Goal: Information Seeking & Learning: Compare options

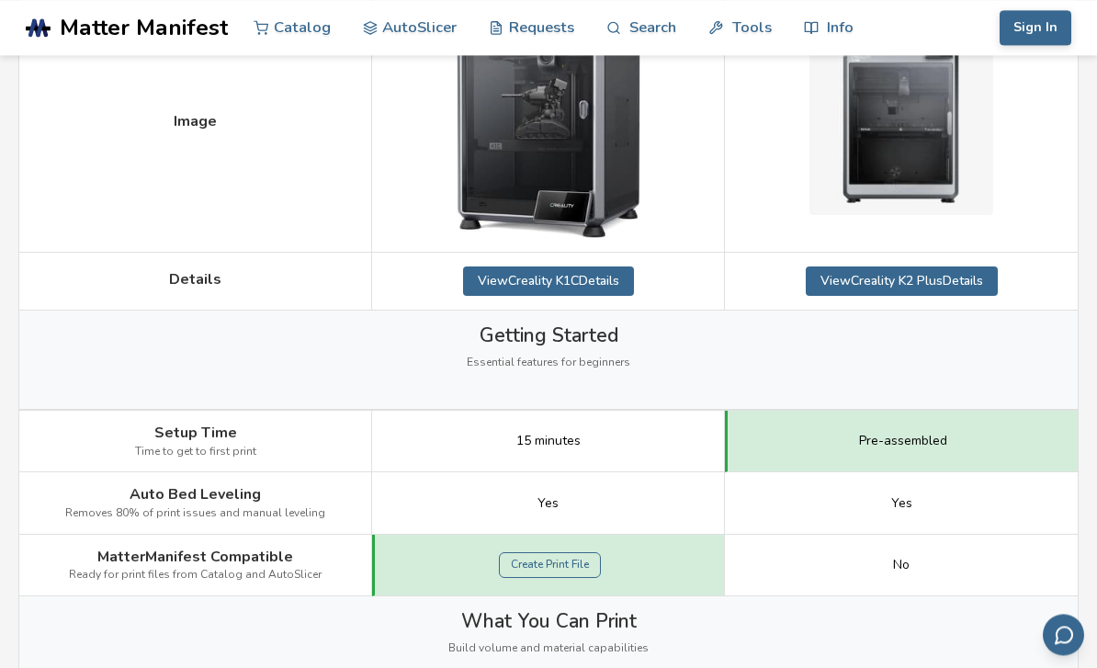
scroll to position [387, 0]
click at [558, 564] on link "Create Print File" at bounding box center [550, 564] width 102 height 26
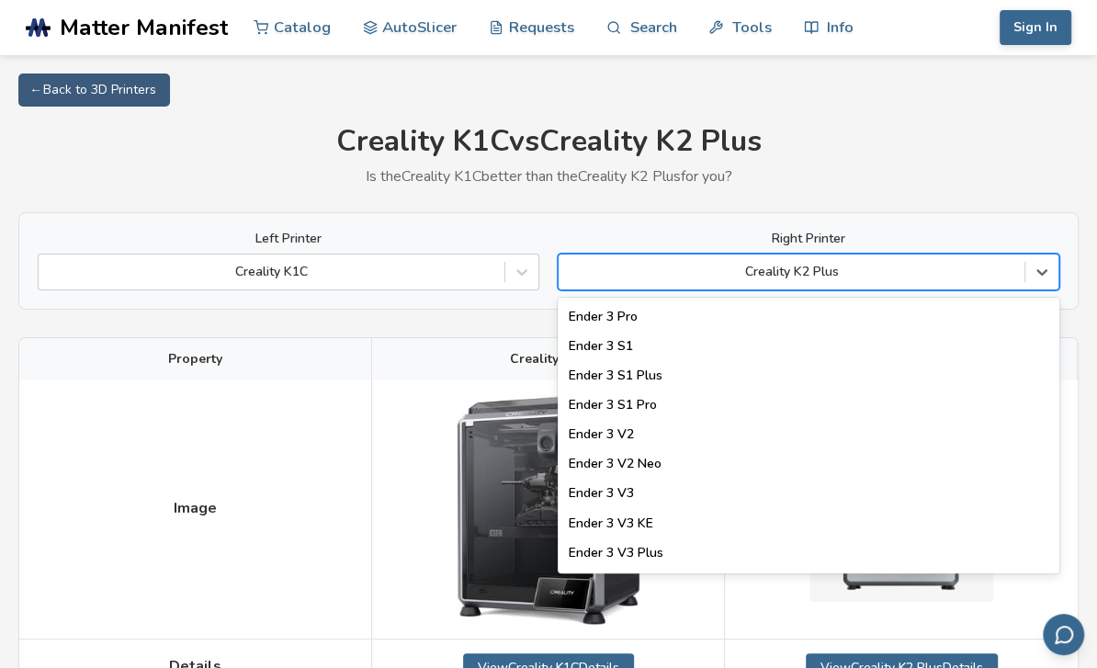
scroll to position [1738, 0]
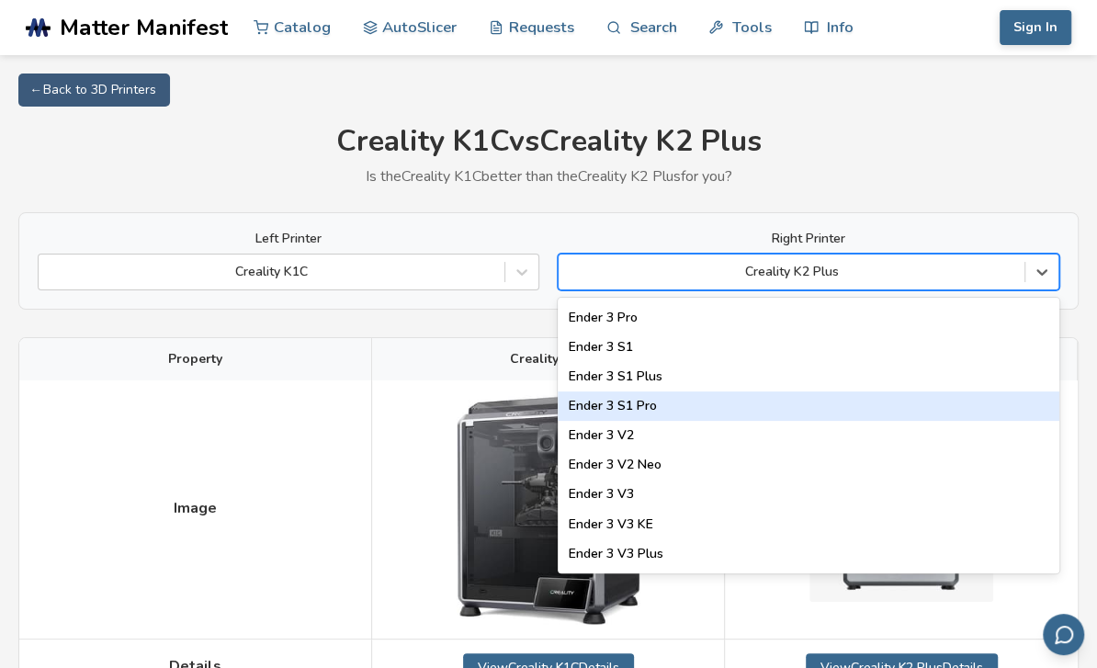
click at [630, 409] on div "Ender 3 S1 Pro" at bounding box center [809, 405] width 502 height 29
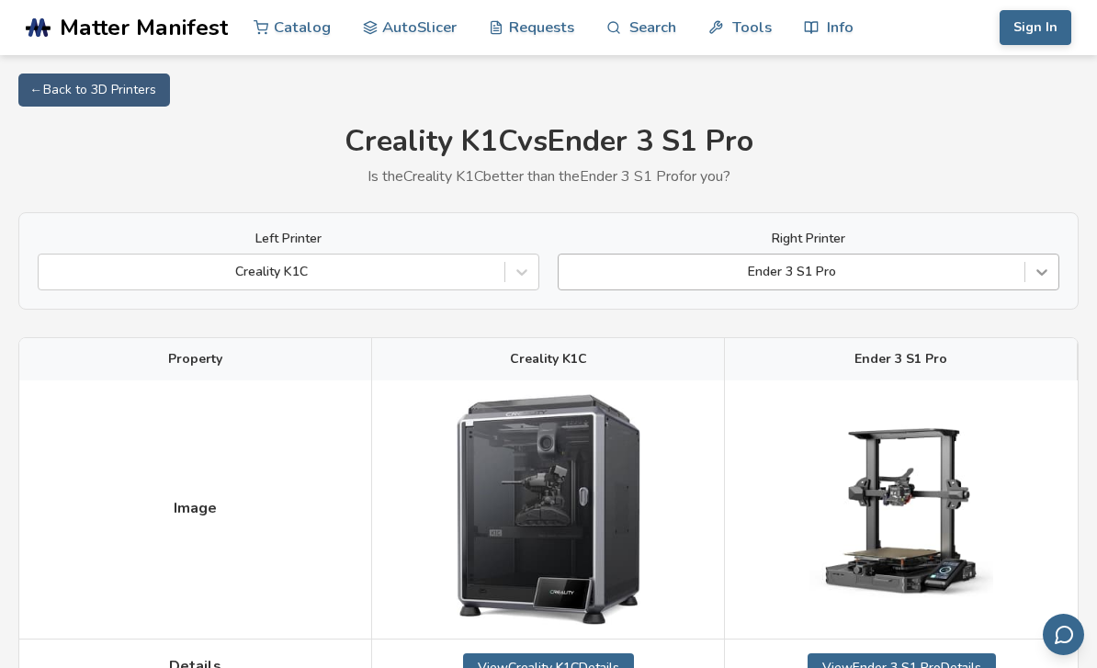
click at [1040, 265] on icon at bounding box center [1041, 272] width 18 height 18
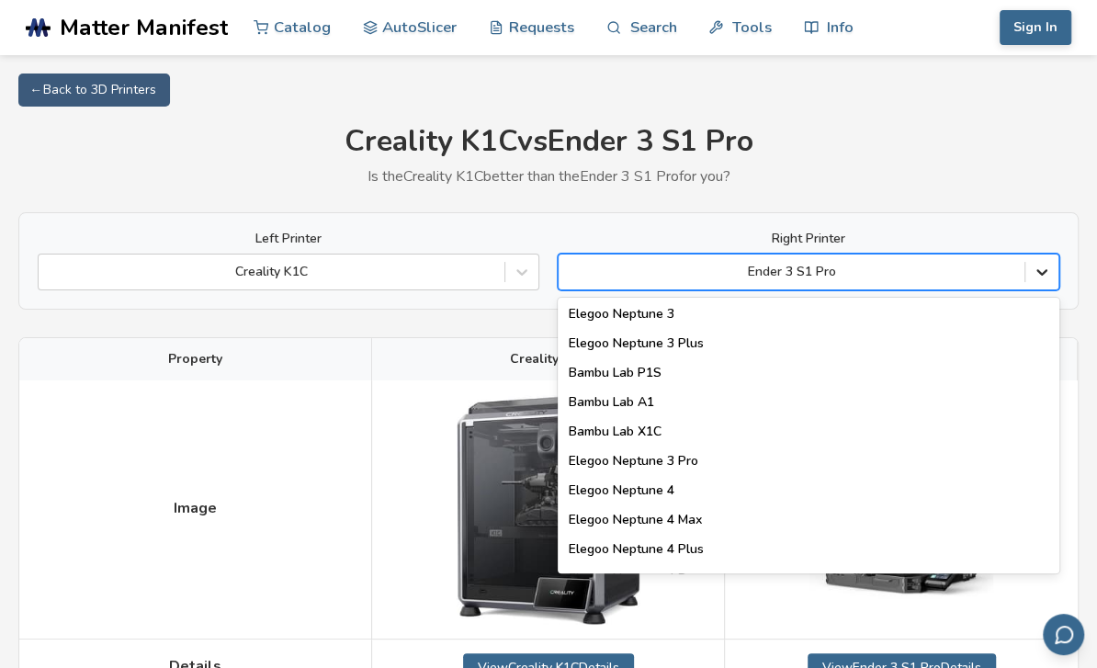
scroll to position [1299, 0]
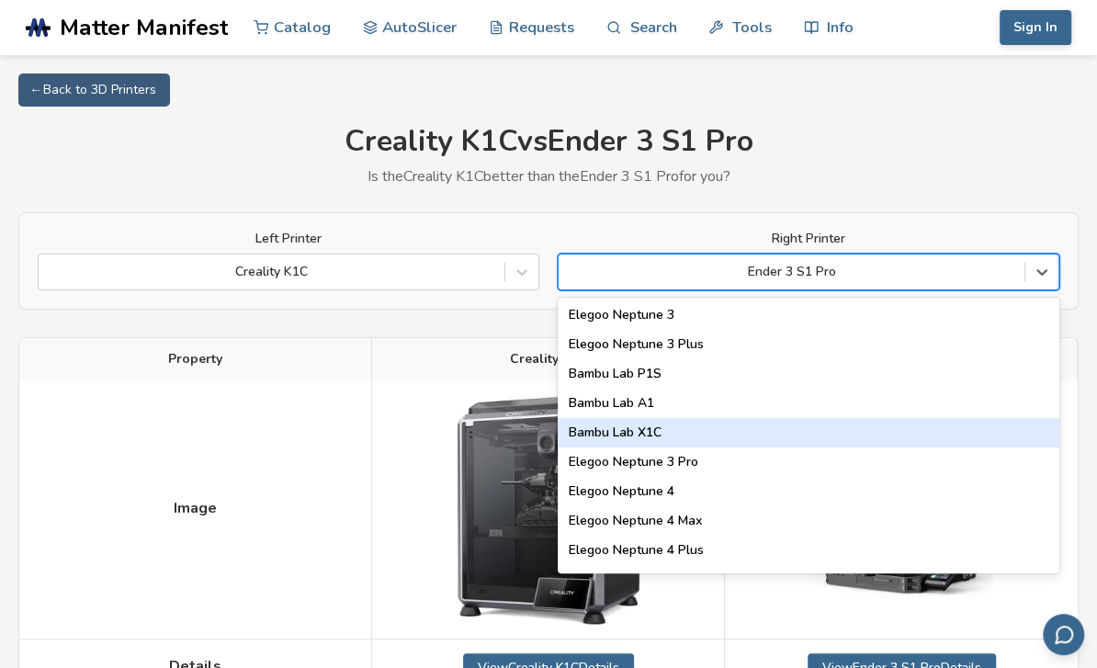
click at [648, 430] on div "Bambu Lab X1C" at bounding box center [809, 432] width 502 height 29
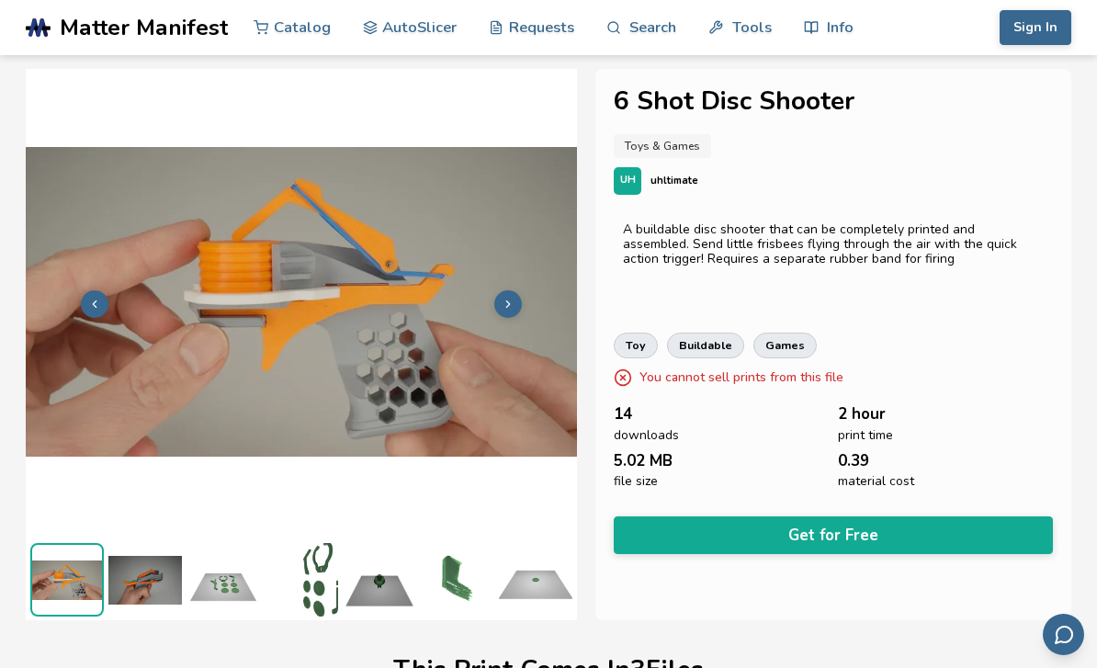
click at [511, 296] on button at bounding box center [508, 304] width 28 height 28
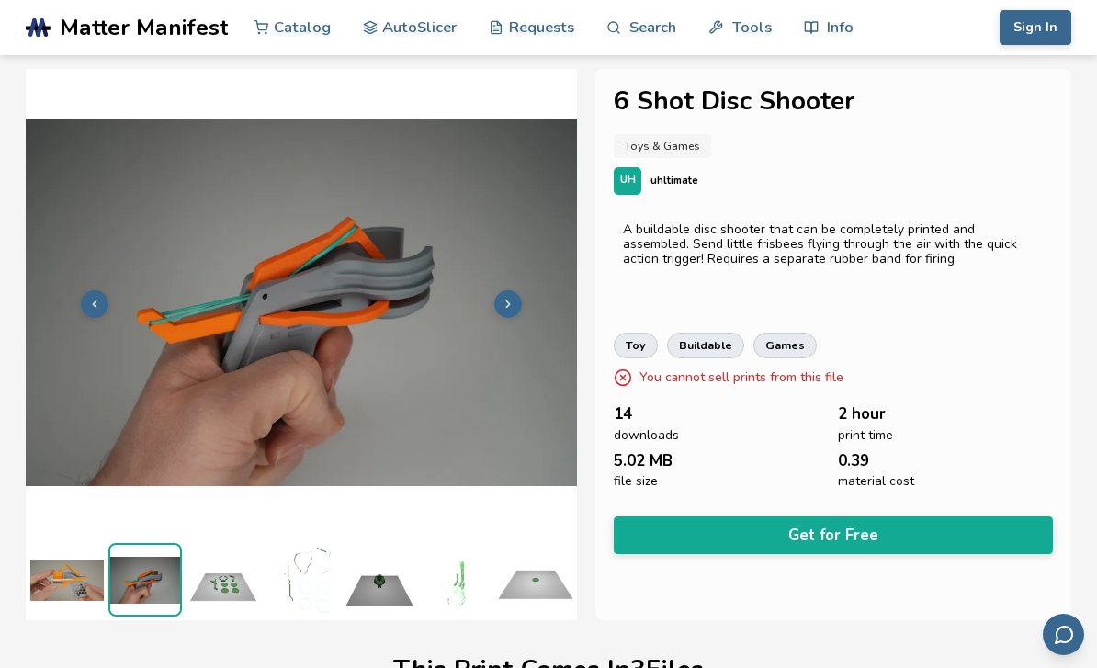
click at [498, 302] on button at bounding box center [508, 304] width 28 height 28
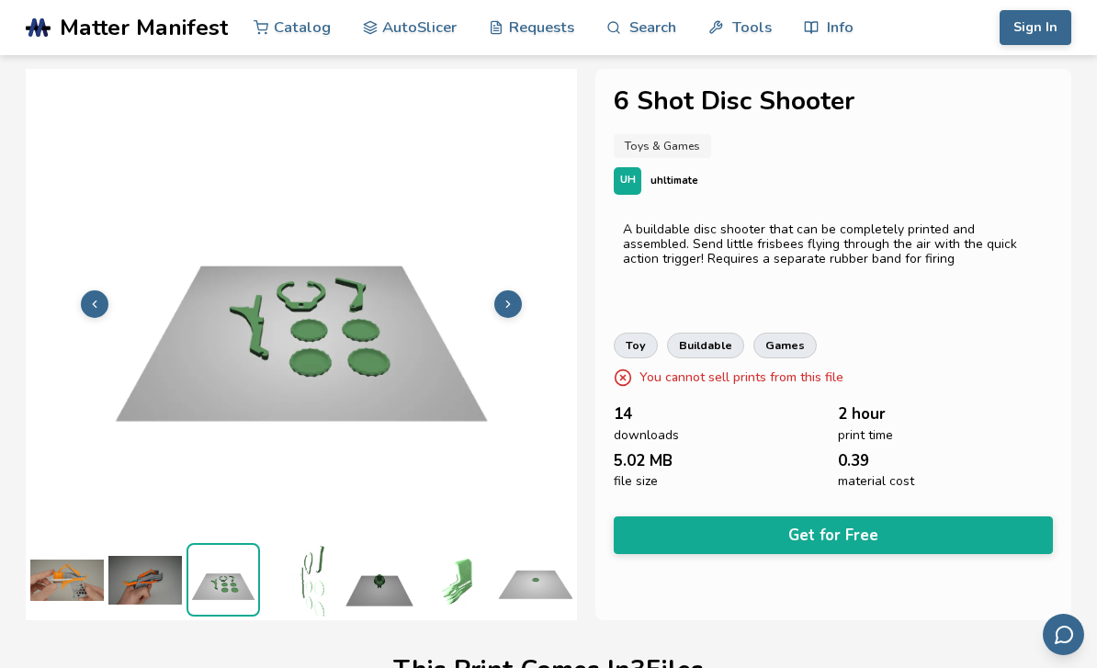
click at [499, 306] on button at bounding box center [508, 304] width 28 height 28
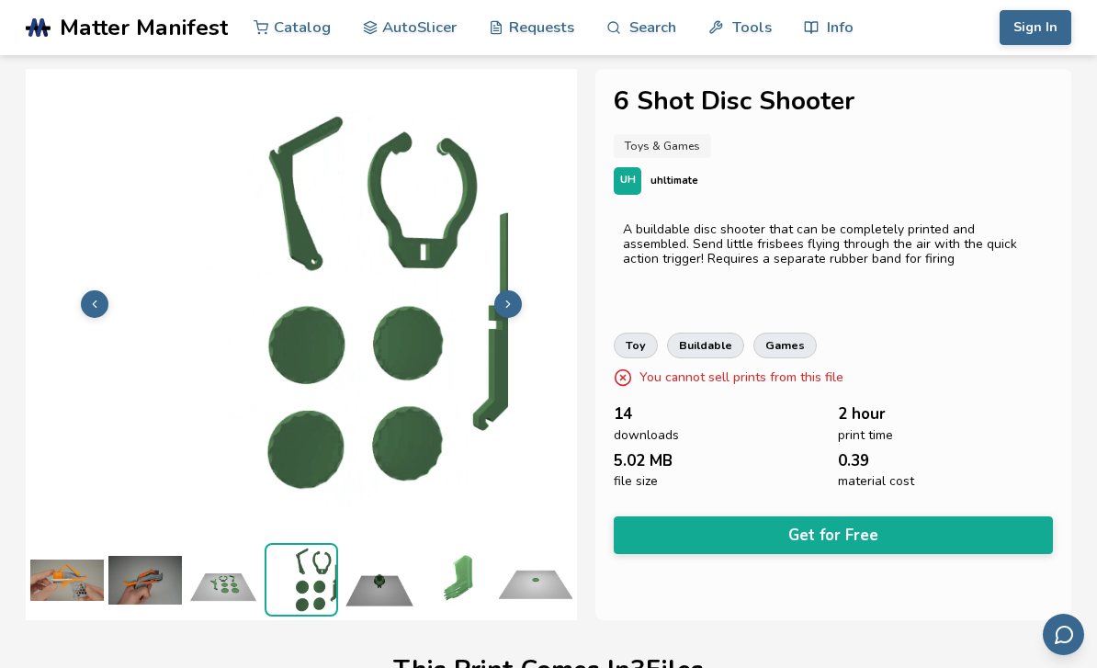
click at [502, 308] on icon at bounding box center [508, 304] width 13 height 13
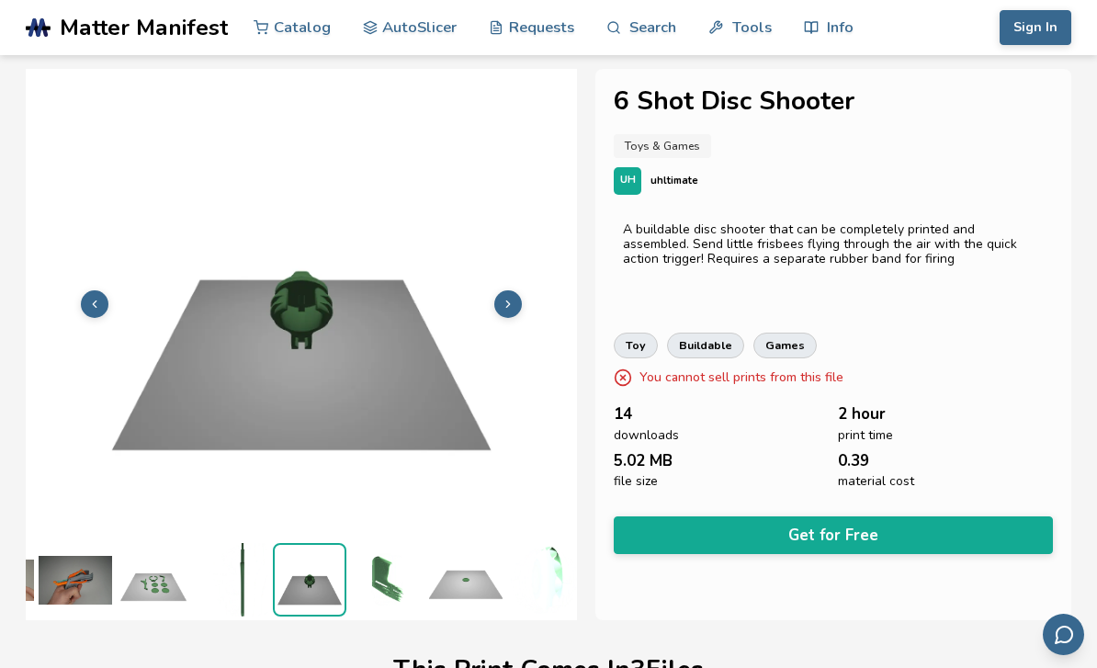
scroll to position [0, 78]
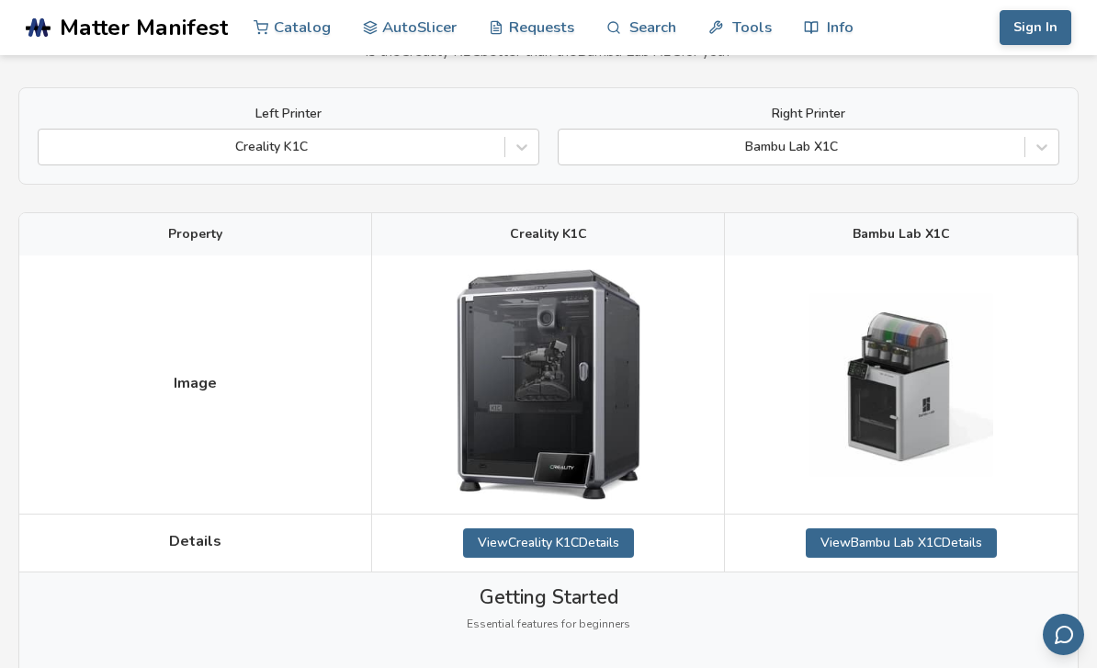
scroll to position [184, 0]
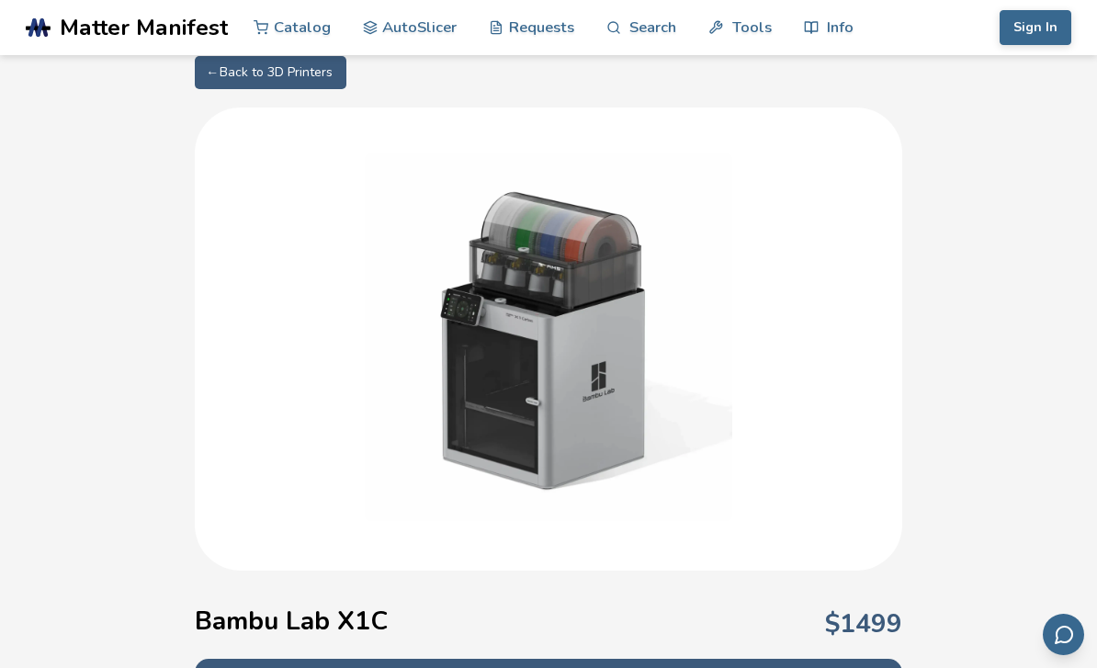
scroll to position [6, 0]
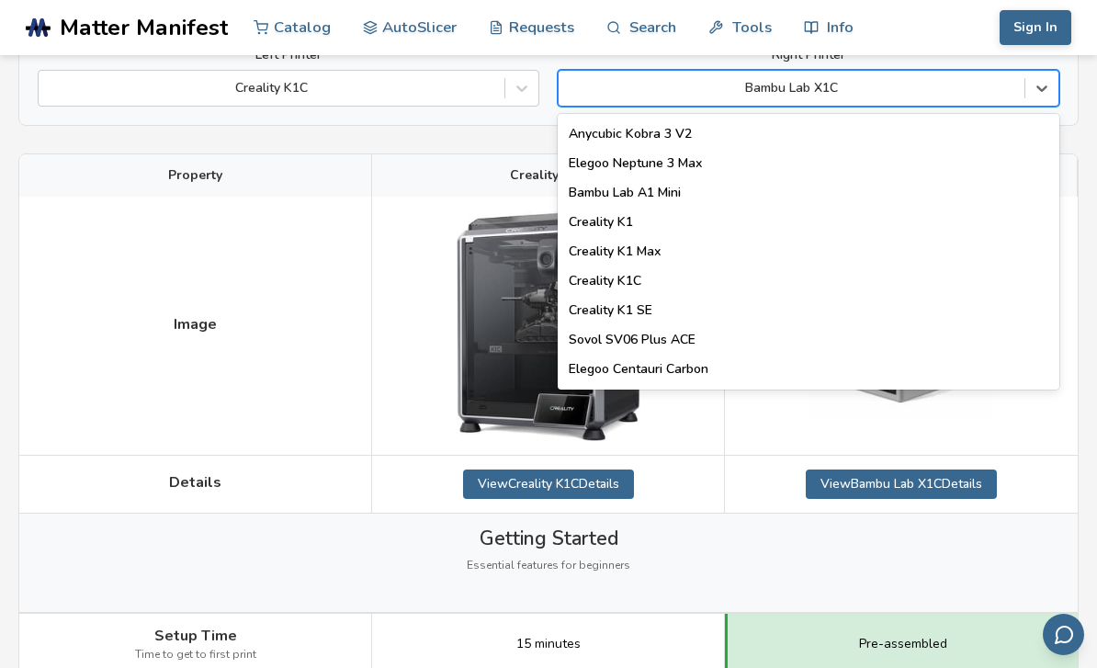
scroll to position [355, 0]
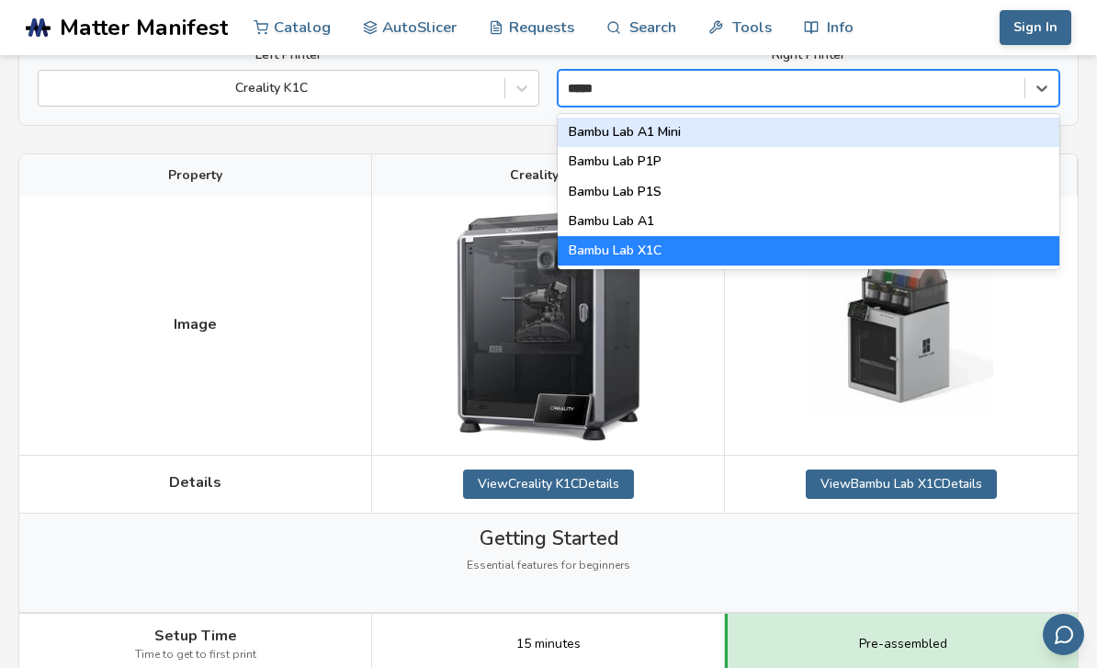
click at [665, 188] on div "Bambu Lab P1S" at bounding box center [809, 191] width 502 height 29
type input "*****"
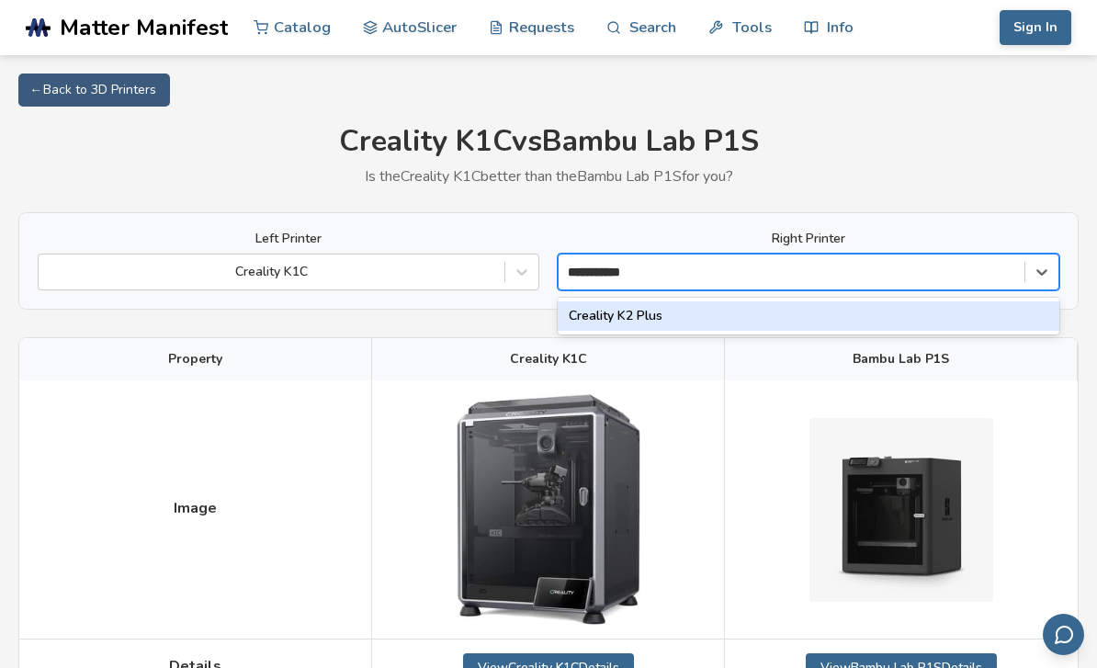
type input "**********"
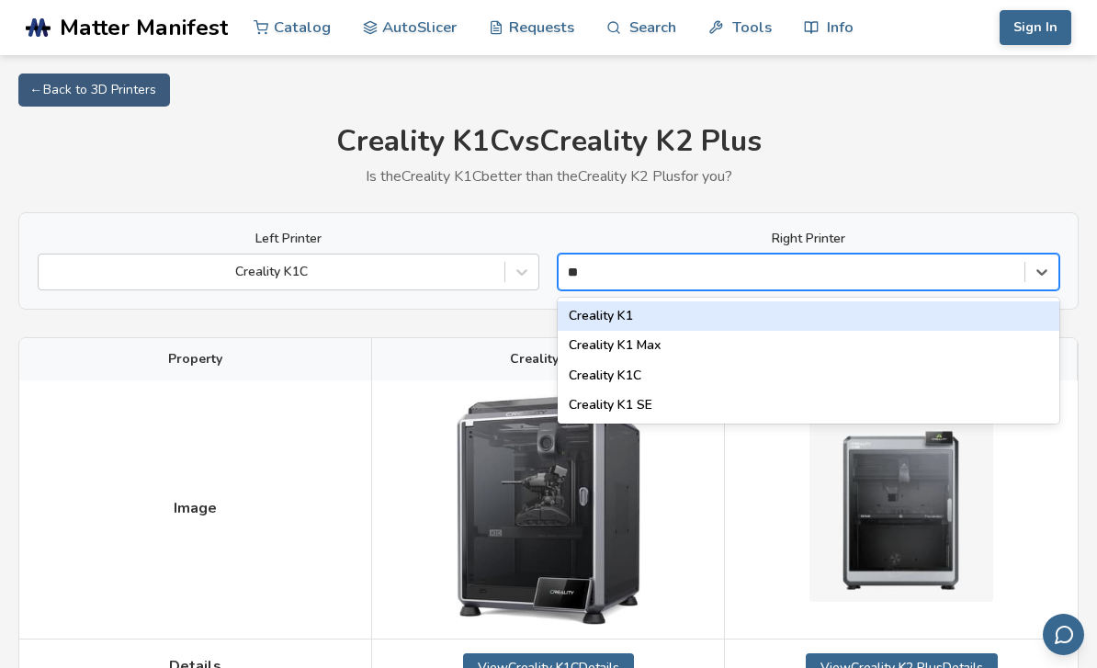
click at [641, 403] on div "Creality K1 SE" at bounding box center [809, 404] width 502 height 29
type input "**"
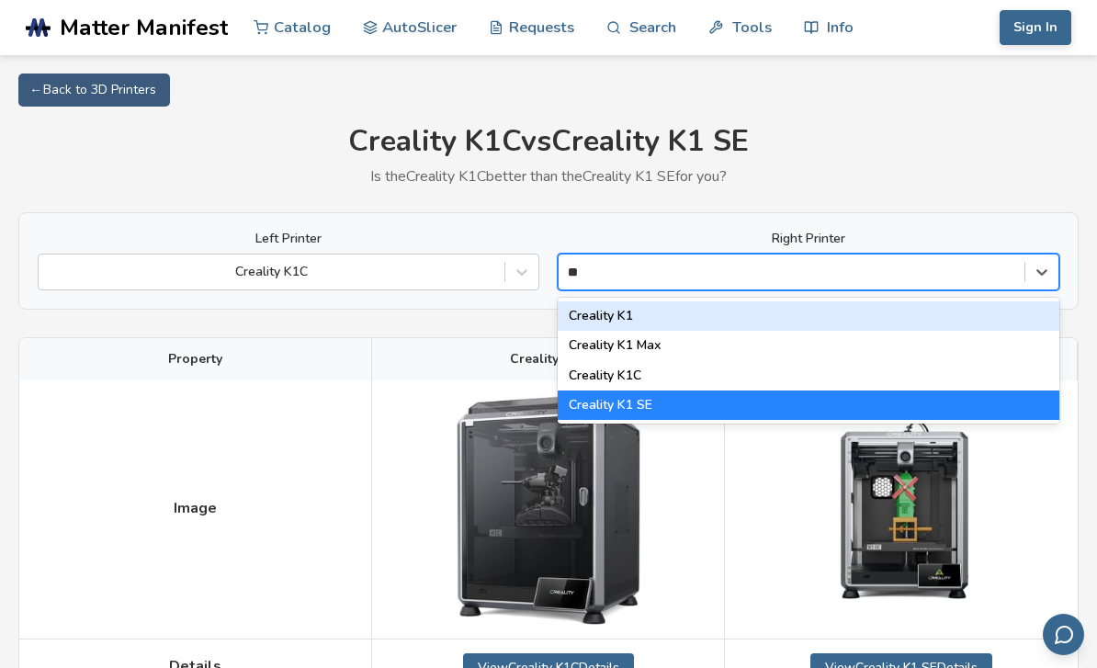
type input "**"
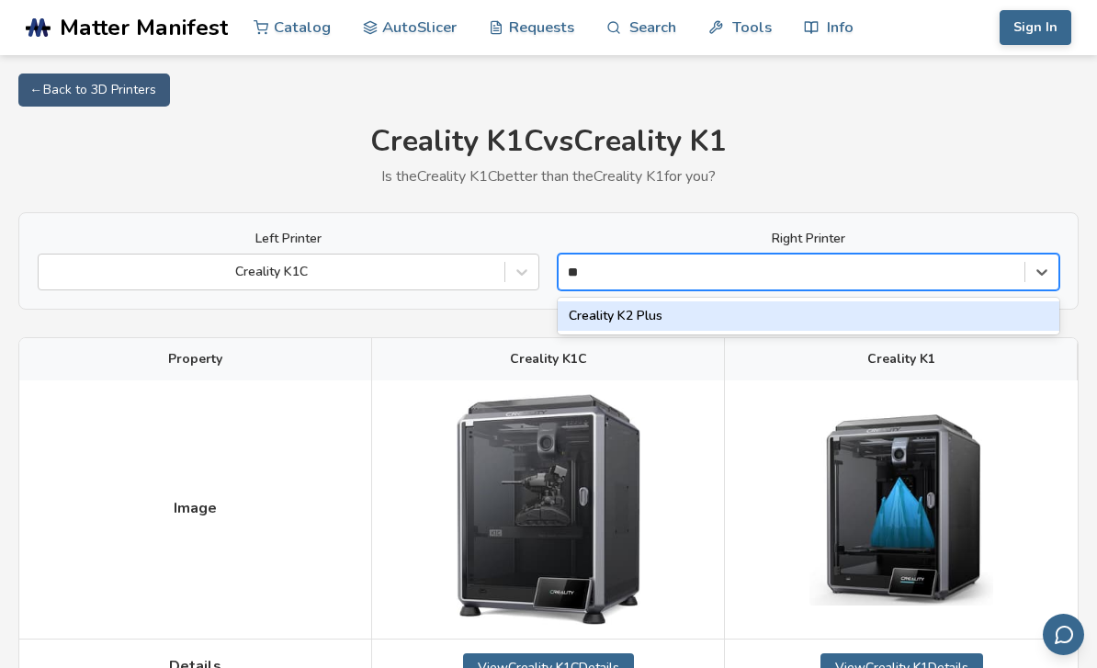
type input "*"
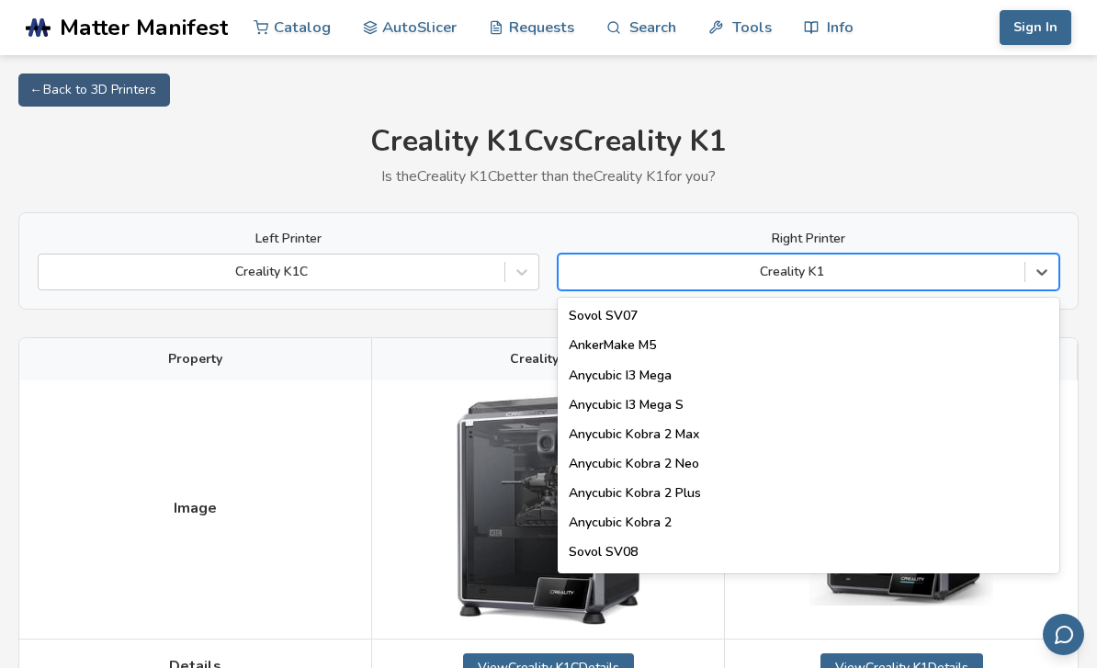
click at [964, 162] on div "Creality K1C vs Creality K1 Is the Creality K1C better than the Creality K1 for…" at bounding box center [548, 155] width 1060 height 60
